Goal: Task Accomplishment & Management: Check status

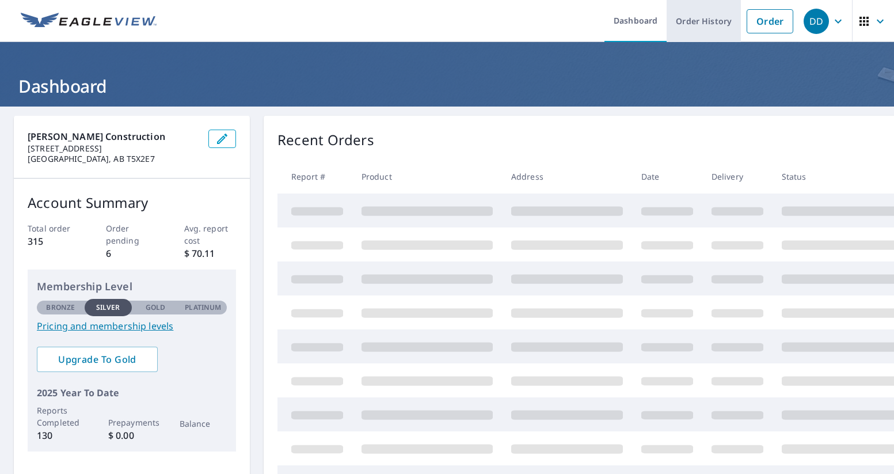
click at [711, 24] on link "Order History" at bounding box center [704, 21] width 74 height 42
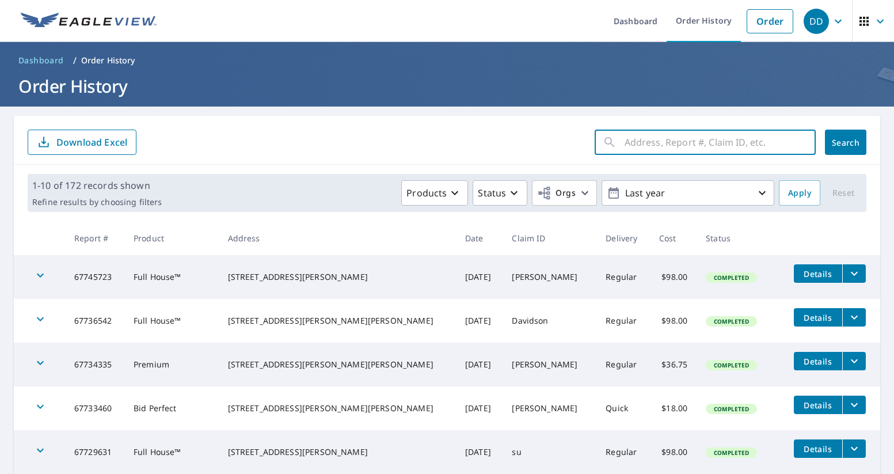
click at [672, 141] on input "text" at bounding box center [720, 142] width 191 height 32
type input "423 3"
click at [846, 142] on button "Search" at bounding box center [845, 142] width 41 height 25
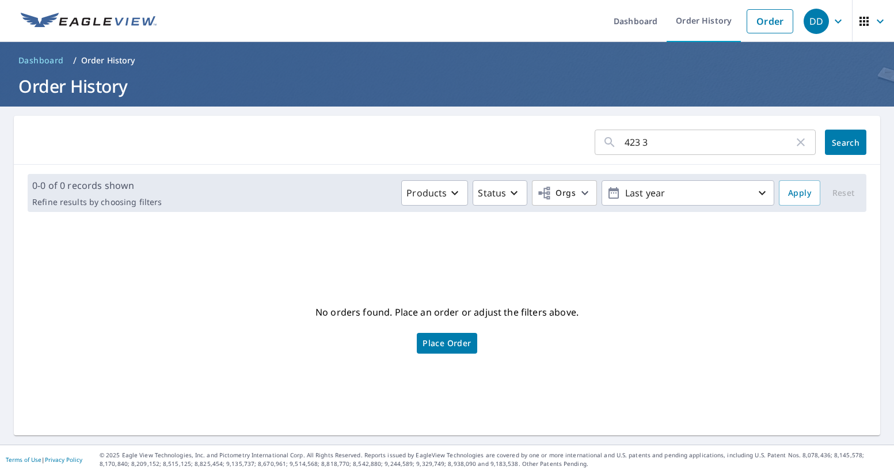
click at [642, 143] on input "423 3" at bounding box center [709, 142] width 169 height 32
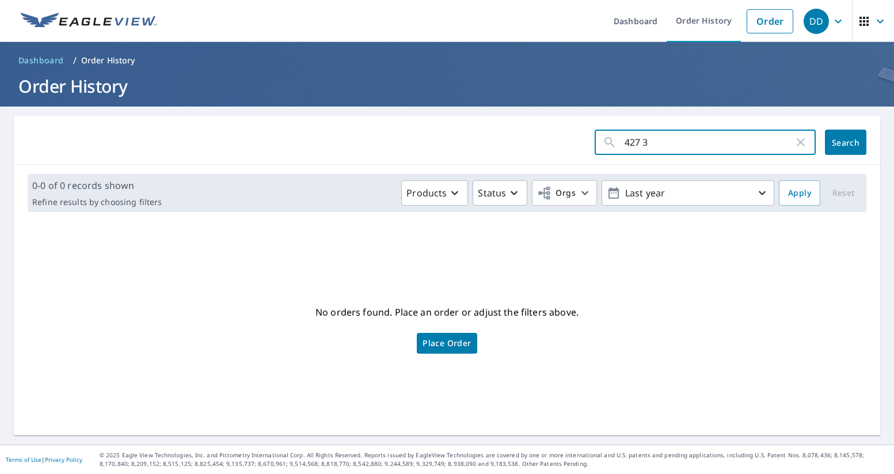
type input "427 3"
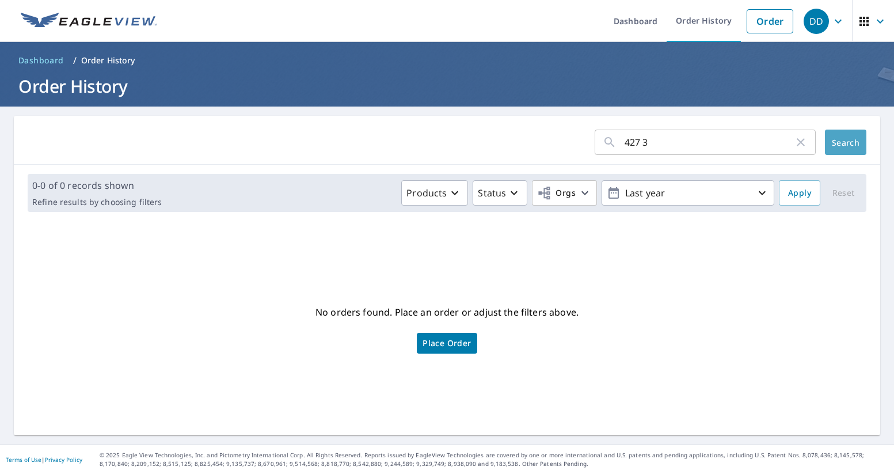
click at [837, 142] on span "Search" at bounding box center [846, 142] width 23 height 11
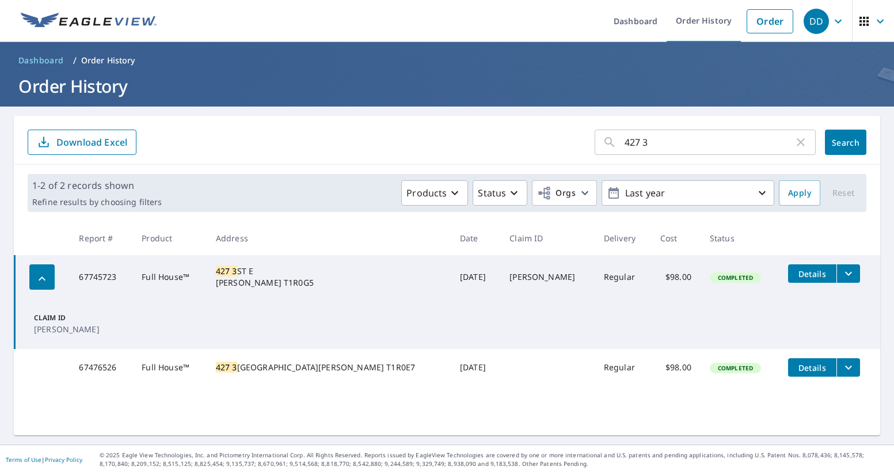
click at [842, 371] on icon "filesDropdownBtn-67476526" at bounding box center [849, 368] width 14 height 14
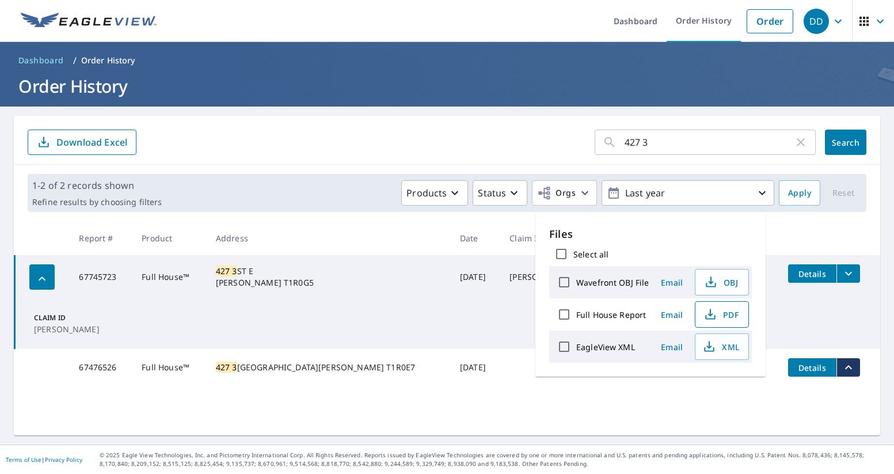
click at [719, 316] on span "PDF" at bounding box center [721, 315] width 37 height 14
